Goal: Task Accomplishment & Management: Complete application form

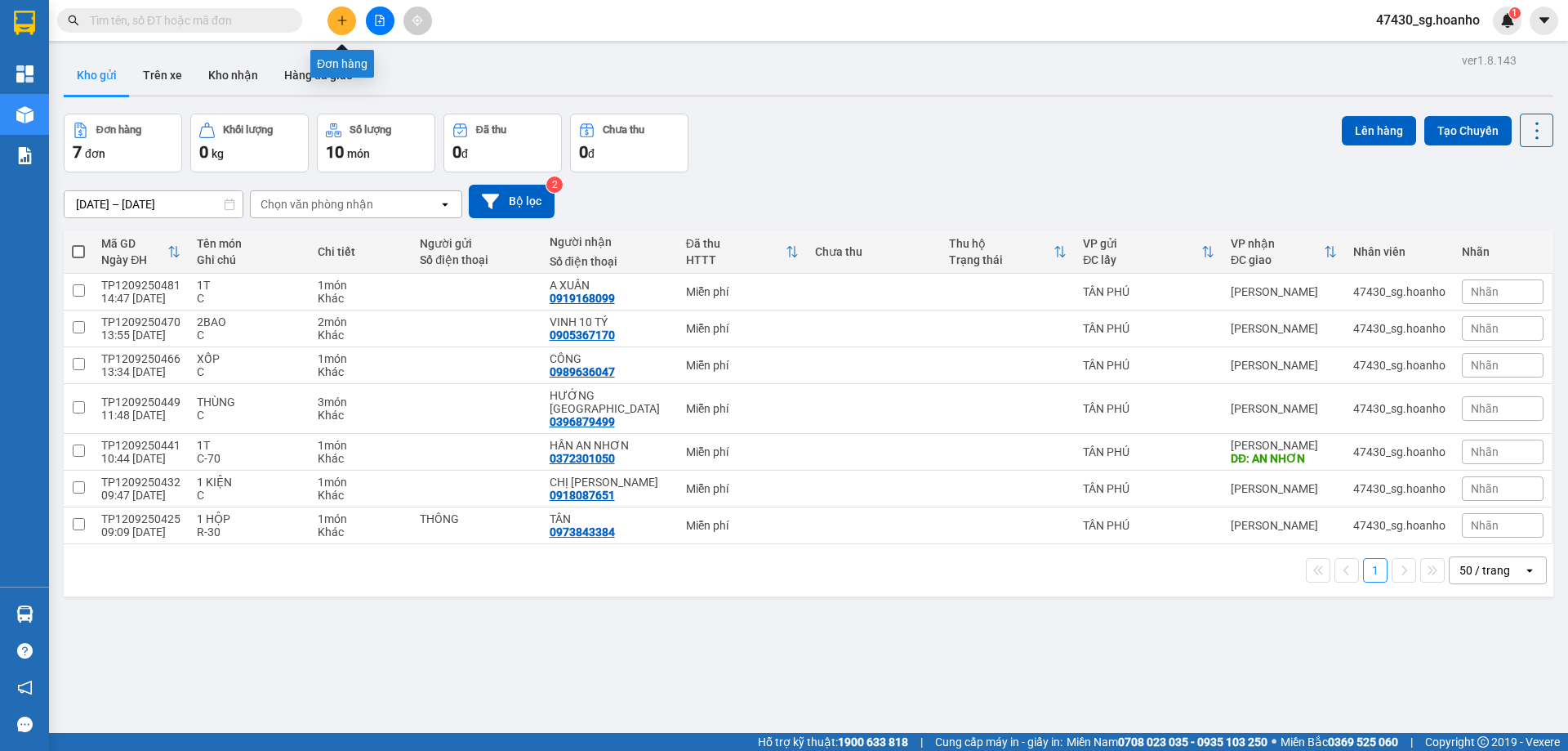
click at [345, 13] on button at bounding box center [341, 21] width 28 height 28
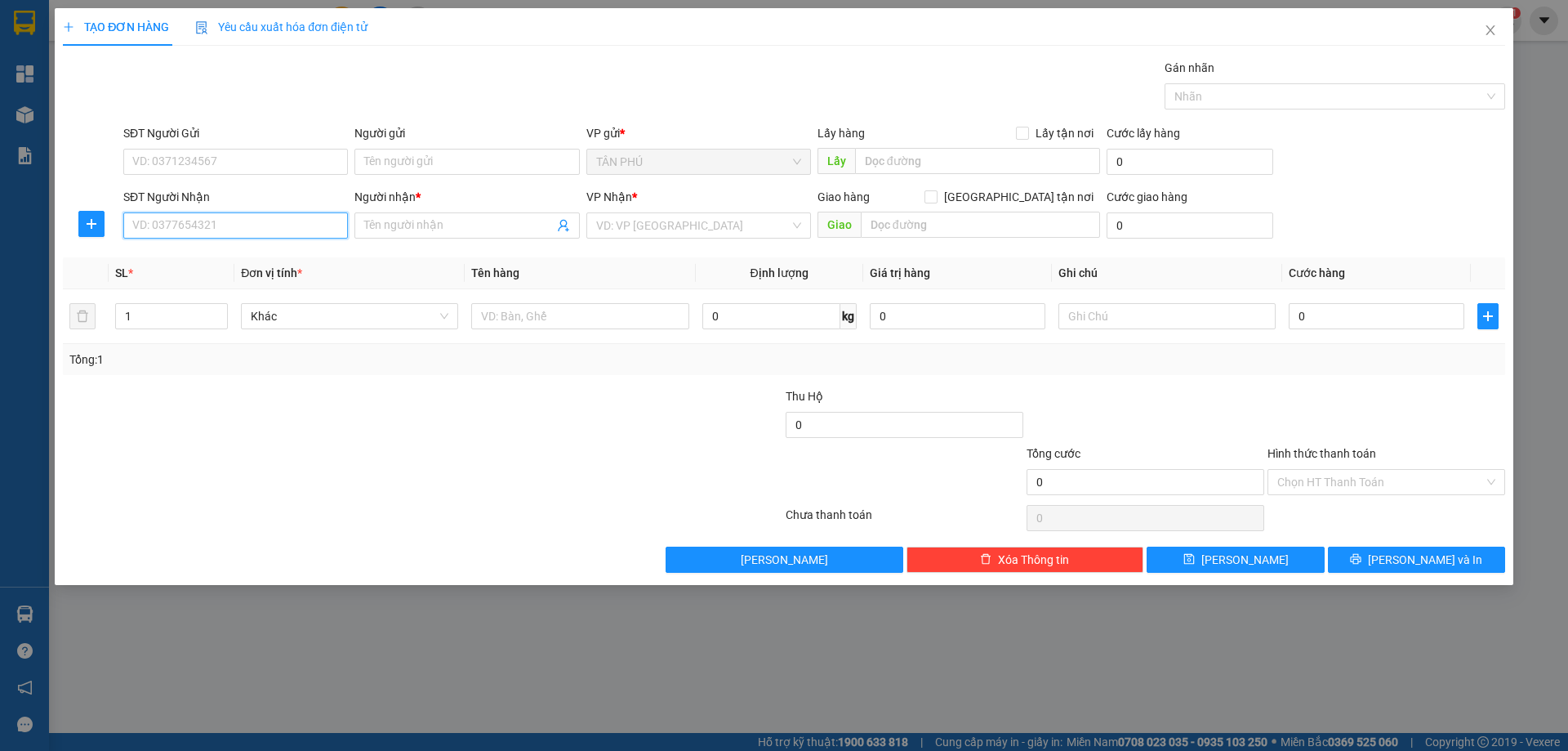
click at [231, 220] on input "SĐT Người Nhận" at bounding box center [236, 226] width 225 height 26
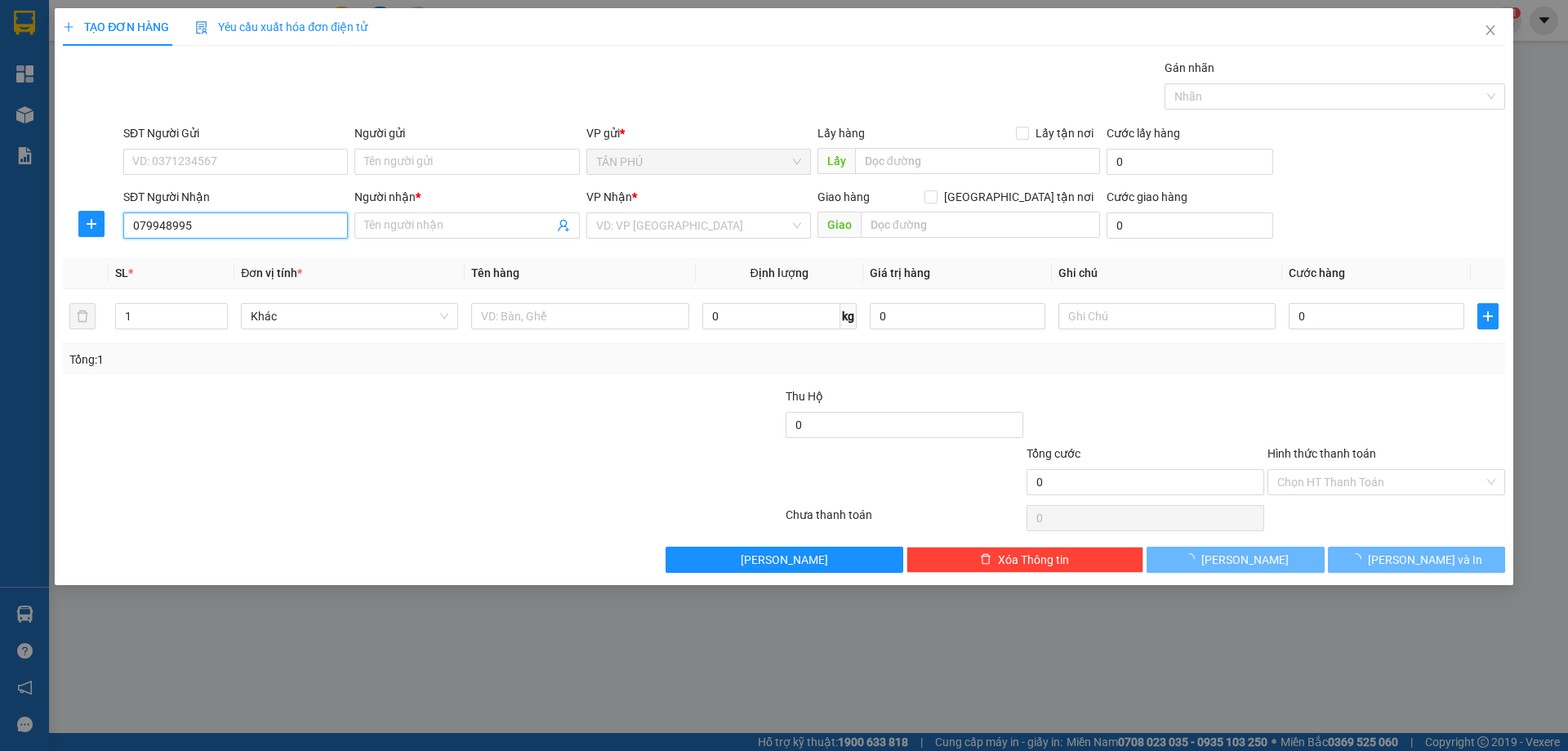
type input "0799489958"
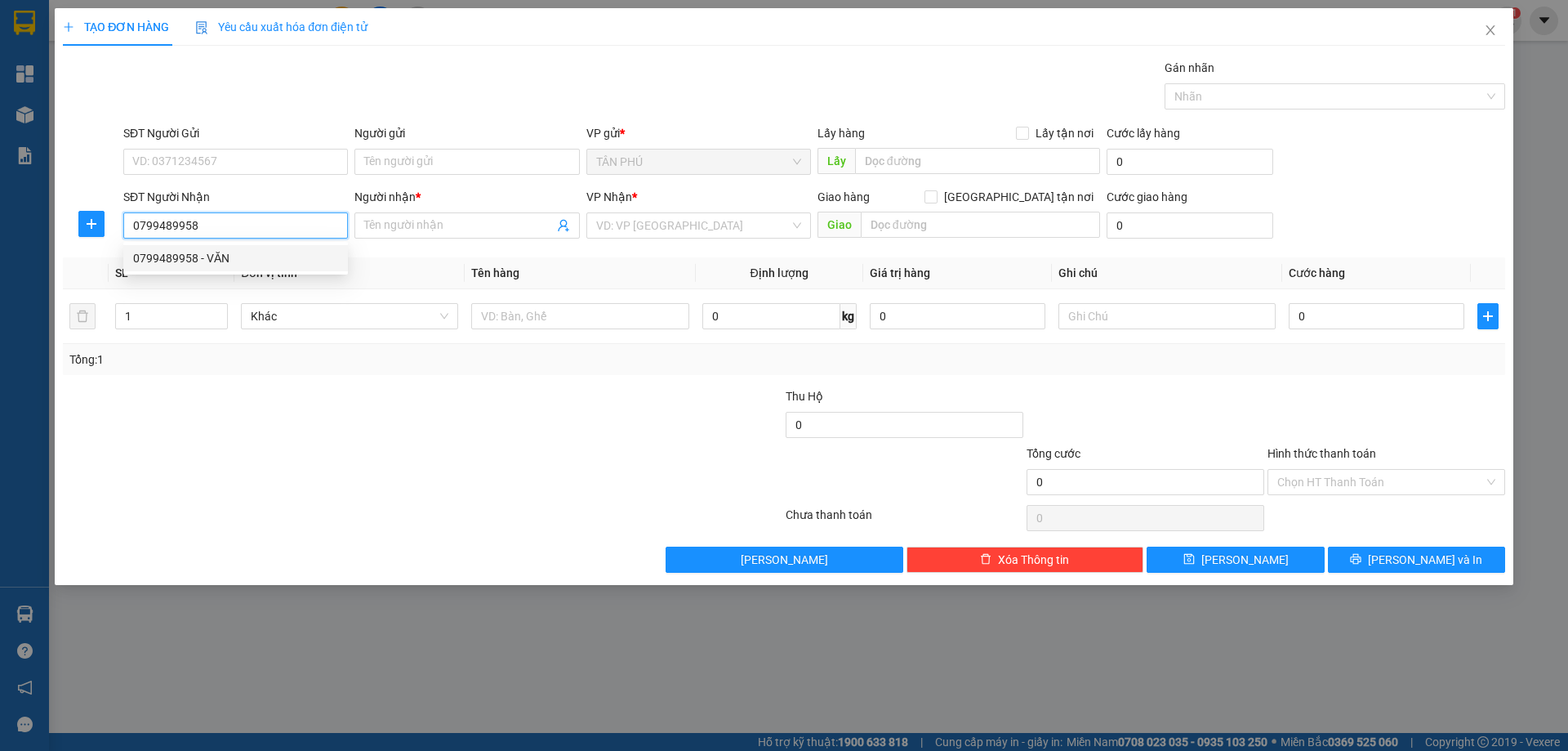
click at [255, 263] on div "0799489958 - VĂN" at bounding box center [235, 258] width 205 height 18
type input "VĂN"
type input "0799489958"
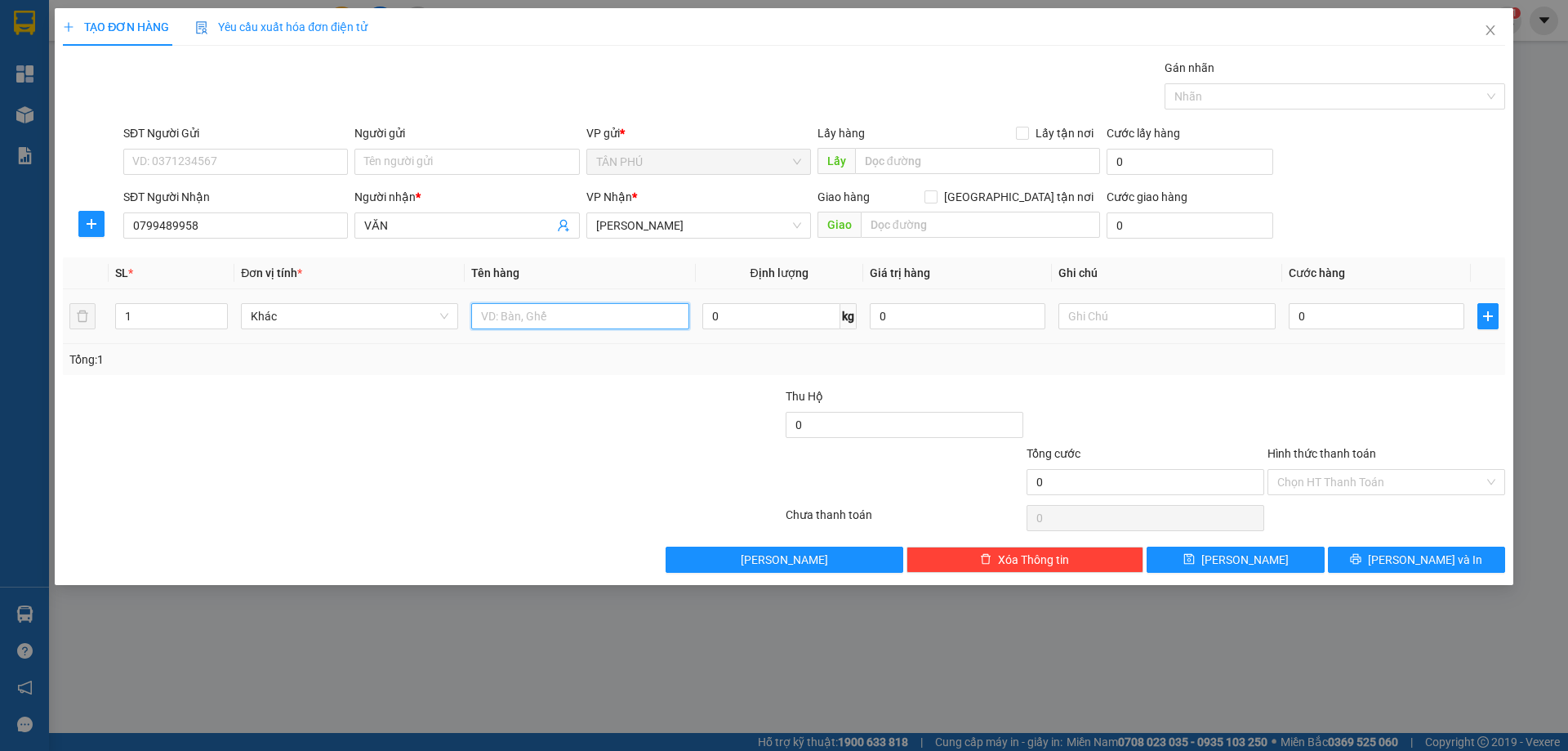
click at [578, 322] on input "text" at bounding box center [580, 316] width 217 height 26
type input "XỐP"
click at [1093, 316] on input "text" at bounding box center [1167, 316] width 217 height 26
type input "C"
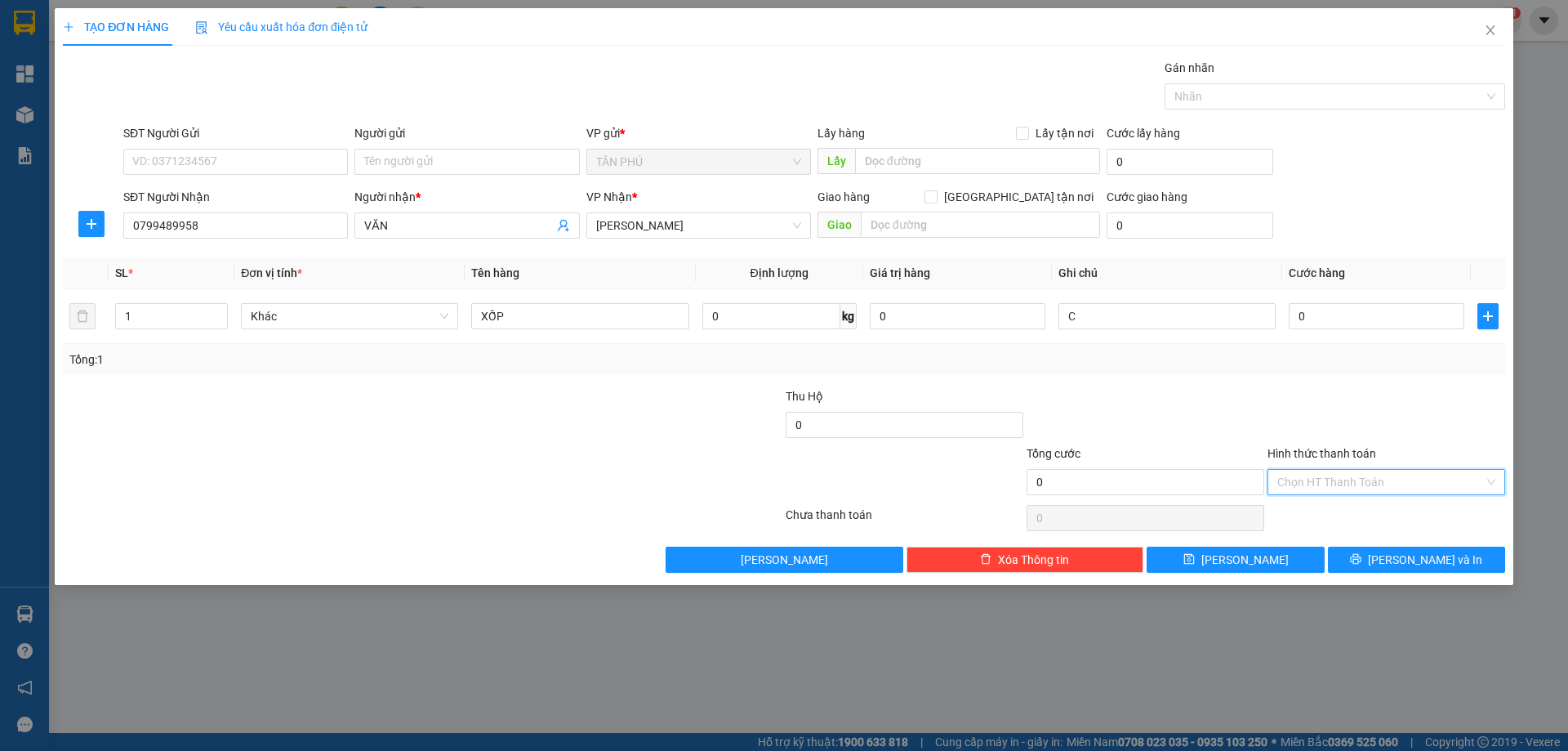
click at [1349, 483] on input "Hình thức thanh toán" at bounding box center [1381, 482] width 206 height 24
click at [1349, 534] on div "Miễn phí" at bounding box center [1386, 540] width 218 height 18
click at [1358, 555] on button "[PERSON_NAME] và In" at bounding box center [1416, 560] width 177 height 26
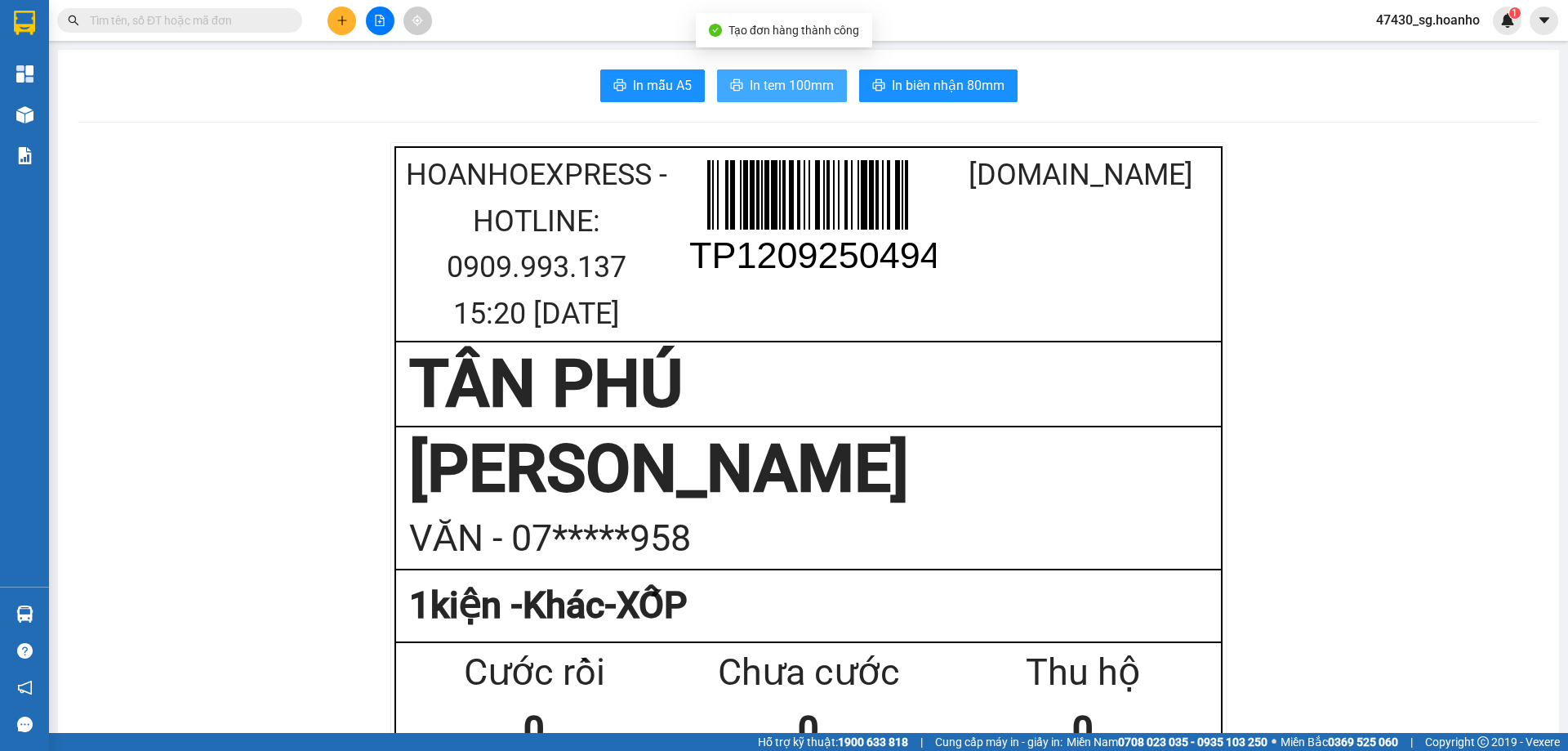
click at [732, 84] on icon "printer" at bounding box center [736, 85] width 12 height 11
click at [337, 25] on icon "plus" at bounding box center [342, 21] width 11 height 11
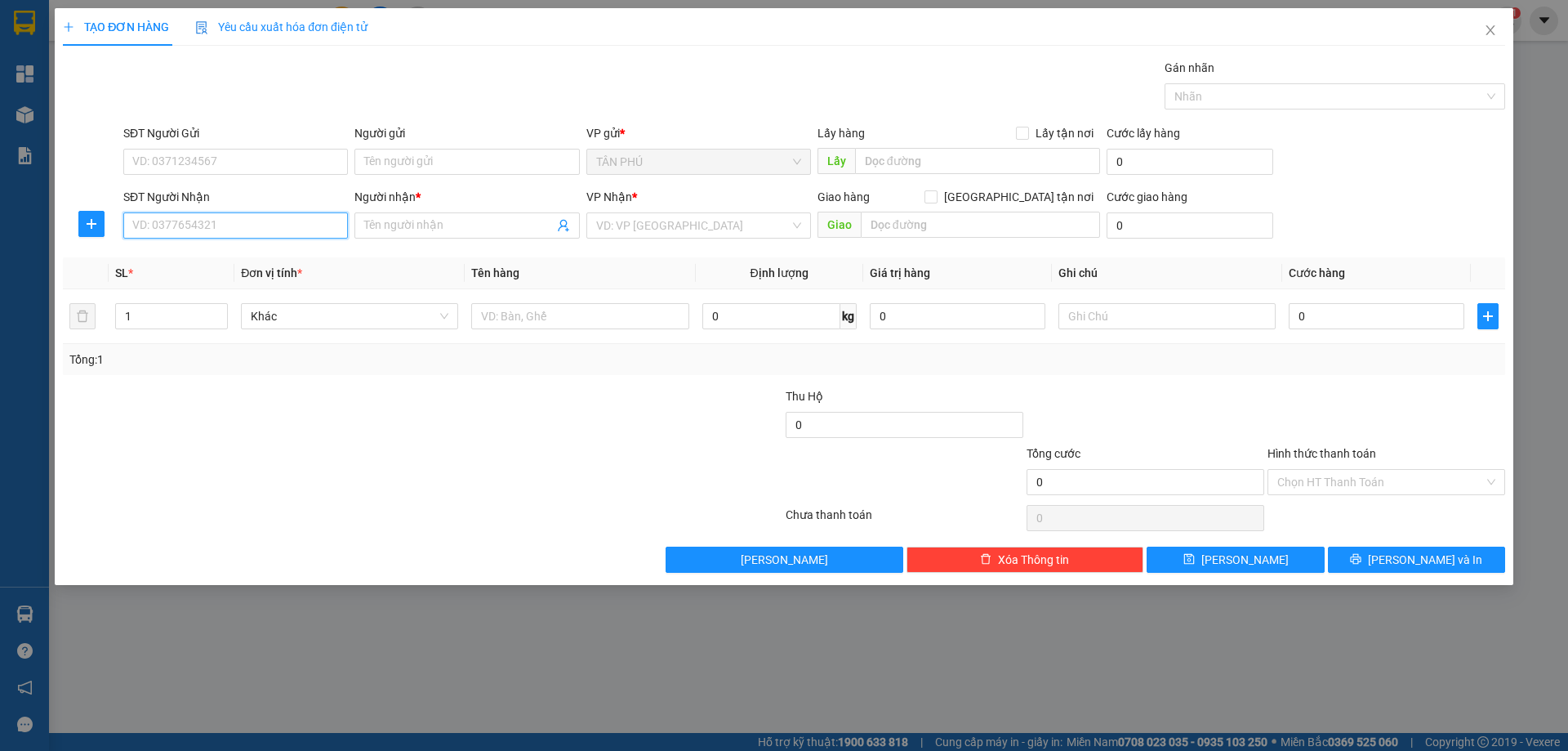
drag, startPoint x: 248, startPoint y: 221, endPoint x: 304, endPoint y: 213, distance: 56.6
click at [249, 222] on input "SĐT Người Nhận" at bounding box center [236, 226] width 225 height 26
click at [289, 253] on div "0915094446 - LONG AN PHÁT" at bounding box center [235, 258] width 205 height 18
type input "0915094446"
type input "LONG AN PHÁT"
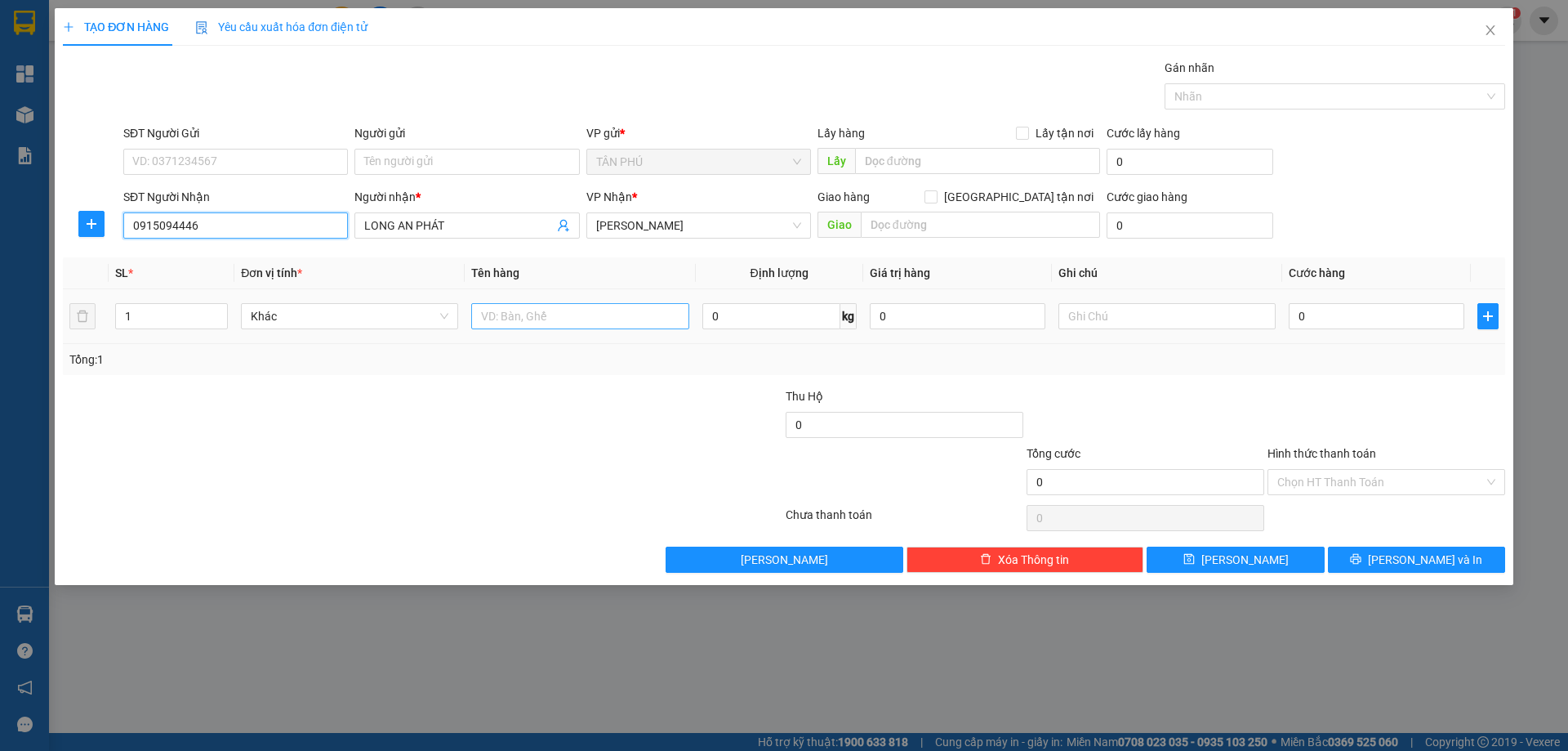
type input "0915094446"
click at [508, 320] on input "text" at bounding box center [580, 316] width 217 height 26
type input "1 CÂY"
click at [1192, 327] on input "text" at bounding box center [1167, 316] width 217 height 26
type input "C"
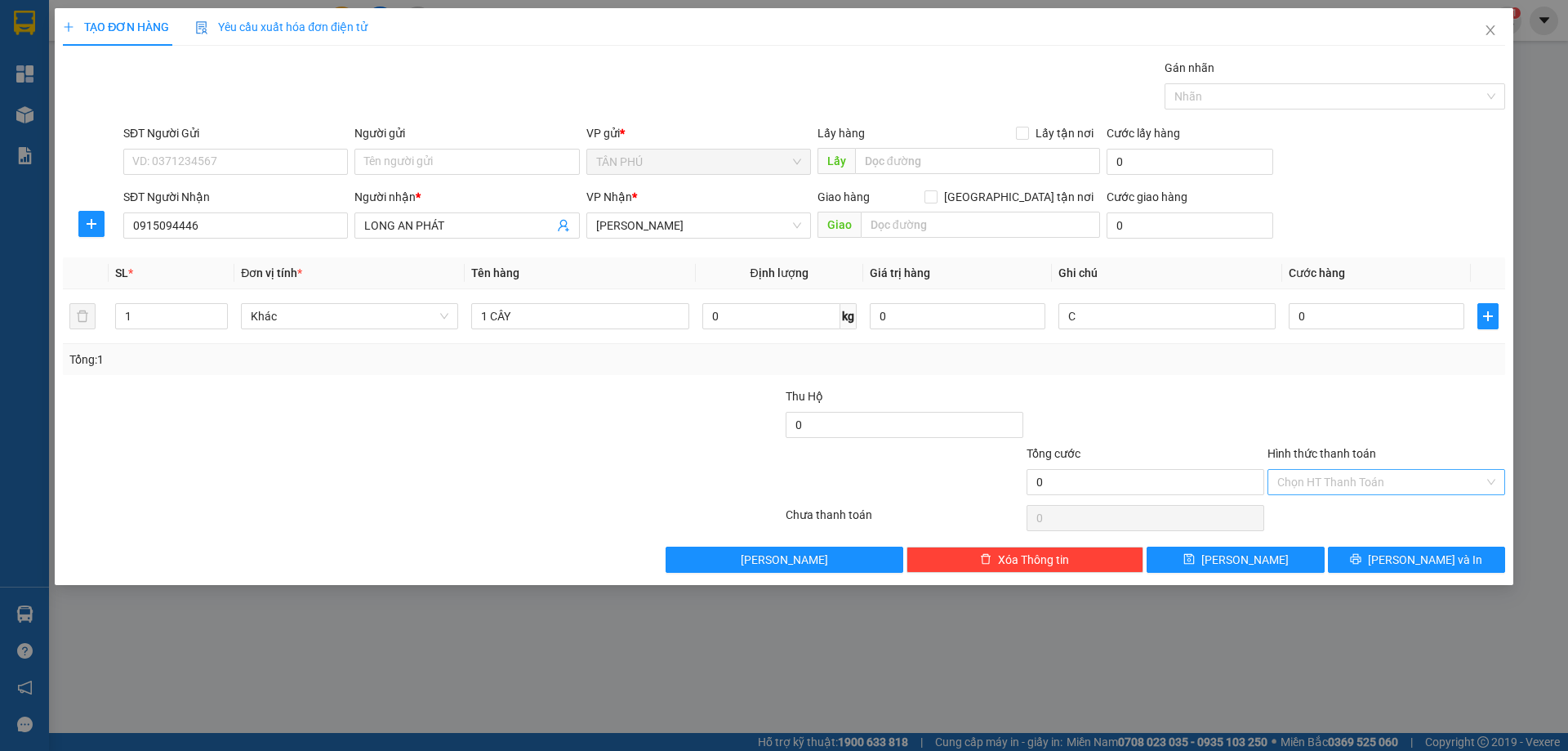
click at [1336, 485] on input "Hình thức thanh toán" at bounding box center [1381, 482] width 206 height 24
click at [1331, 540] on div "Miễn phí" at bounding box center [1386, 540] width 218 height 18
click at [1347, 556] on button "[PERSON_NAME] và In" at bounding box center [1416, 560] width 177 height 26
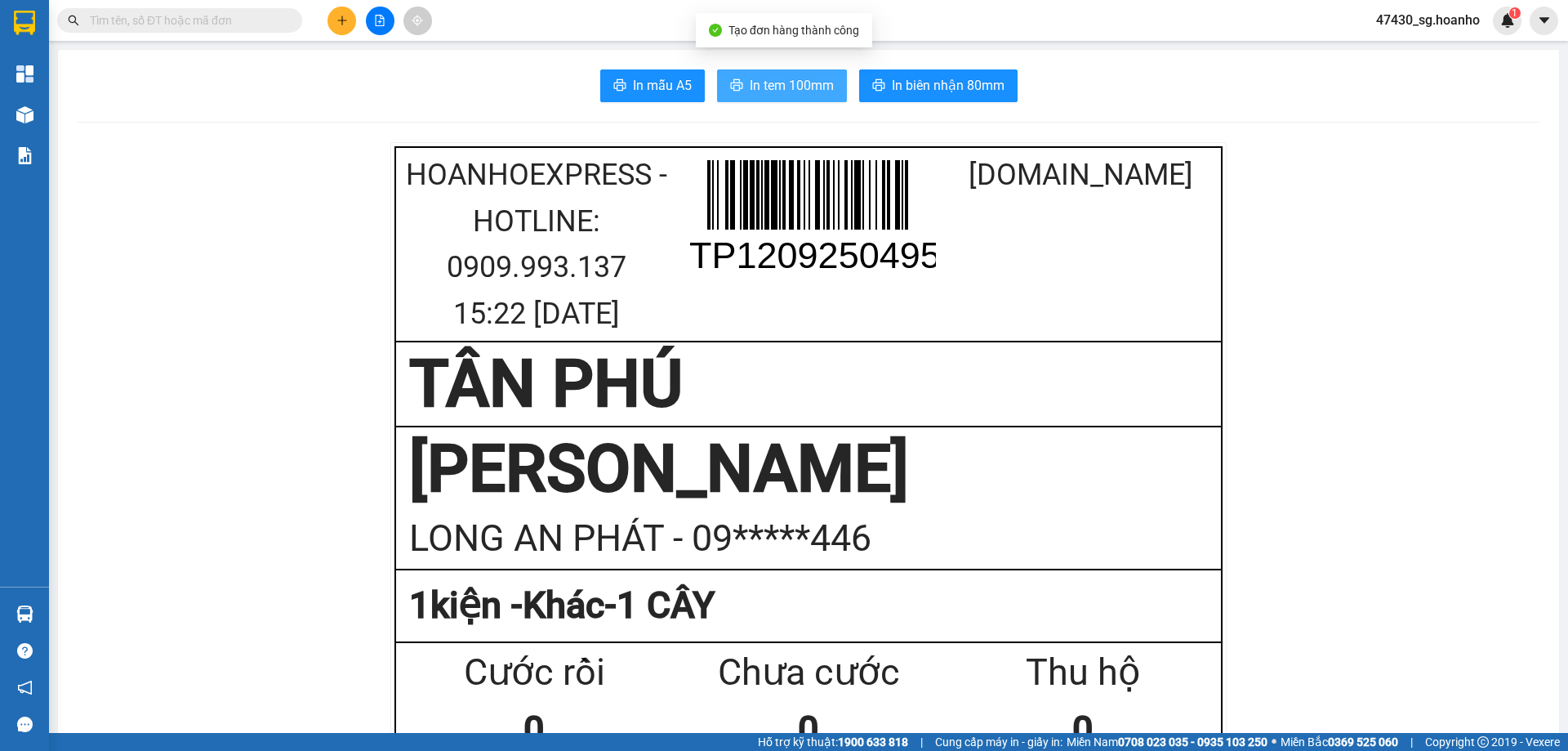
click at [784, 85] on span "In tem 100mm" at bounding box center [792, 85] width 84 height 21
